Goal: Contribute content: Contribute content

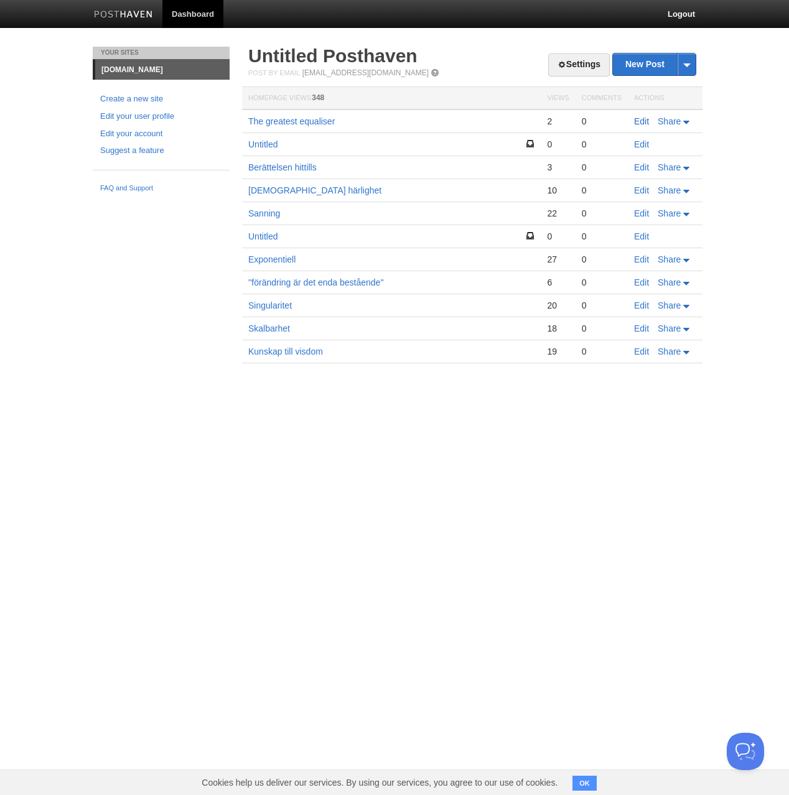
click at [636, 121] on link "Edit" at bounding box center [641, 121] width 15 height 10
click at [640, 171] on link "Edit" at bounding box center [641, 167] width 15 height 10
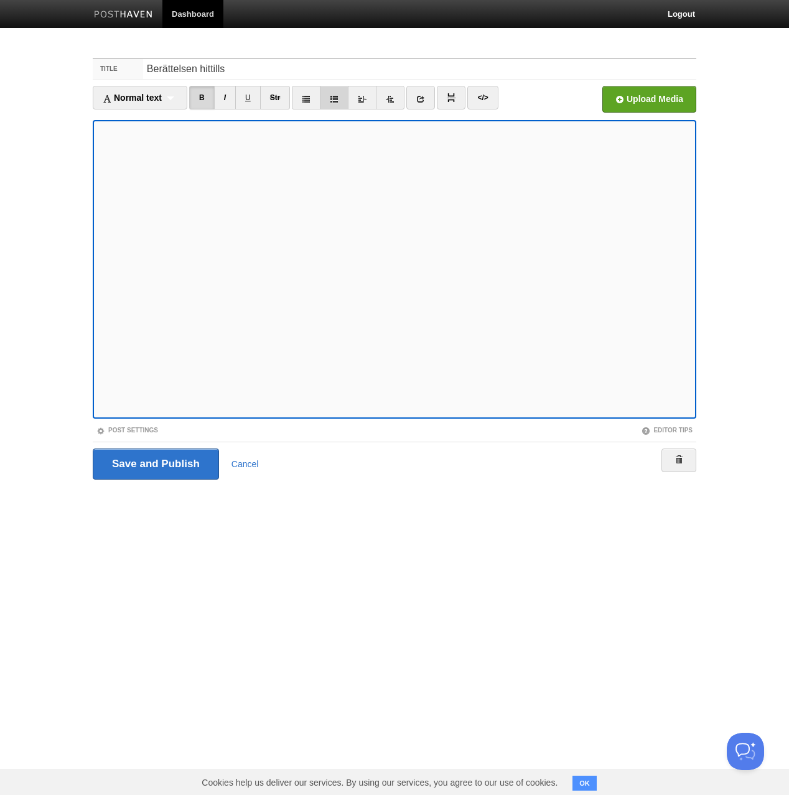
click at [343, 103] on link at bounding box center [334, 98] width 29 height 24
click at [339, 105] on link at bounding box center [334, 98] width 29 height 24
click at [366, 106] on link at bounding box center [362, 98] width 29 height 24
click at [391, 103] on link at bounding box center [390, 98] width 29 height 24
click at [392, 98] on icon at bounding box center [390, 99] width 9 height 9
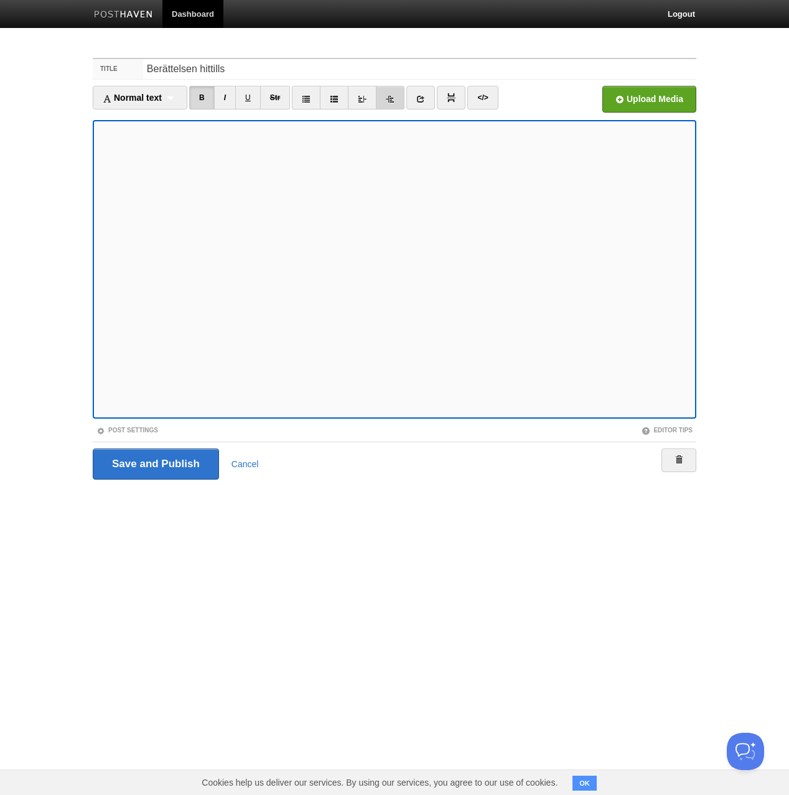
click at [394, 99] on icon at bounding box center [390, 99] width 9 height 9
click at [394, 100] on icon at bounding box center [390, 99] width 9 height 9
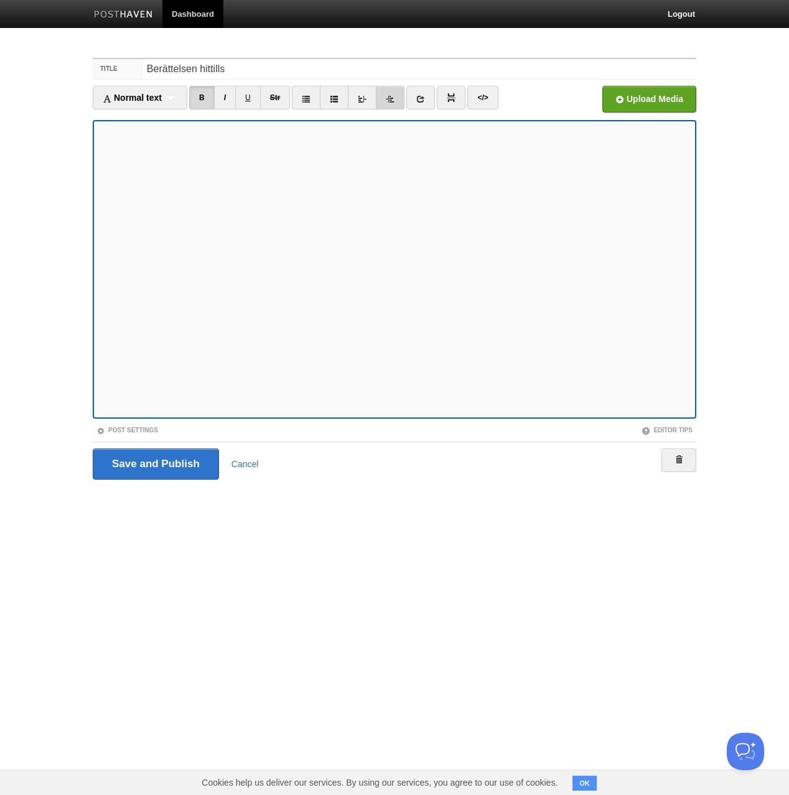
click at [394, 100] on icon at bounding box center [390, 99] width 9 height 9
click at [394, 97] on icon at bounding box center [390, 99] width 9 height 9
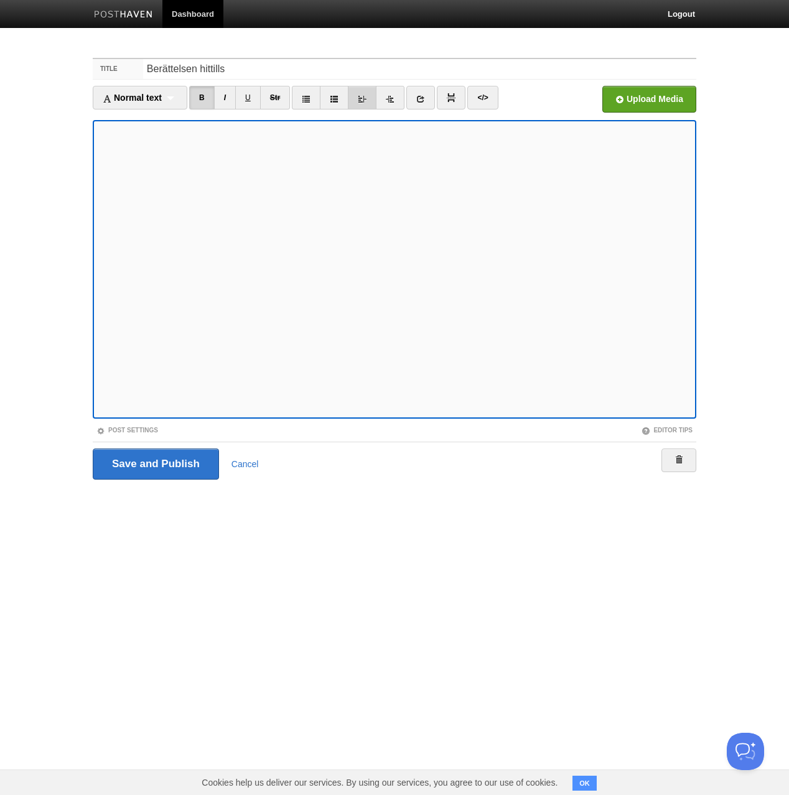
click at [371, 96] on link at bounding box center [362, 98] width 29 height 24
click at [232, 99] on link "I" at bounding box center [225, 98] width 22 height 24
click at [268, 100] on link "Str" at bounding box center [275, 98] width 30 height 24
